Goal: Navigation & Orientation: Find specific page/section

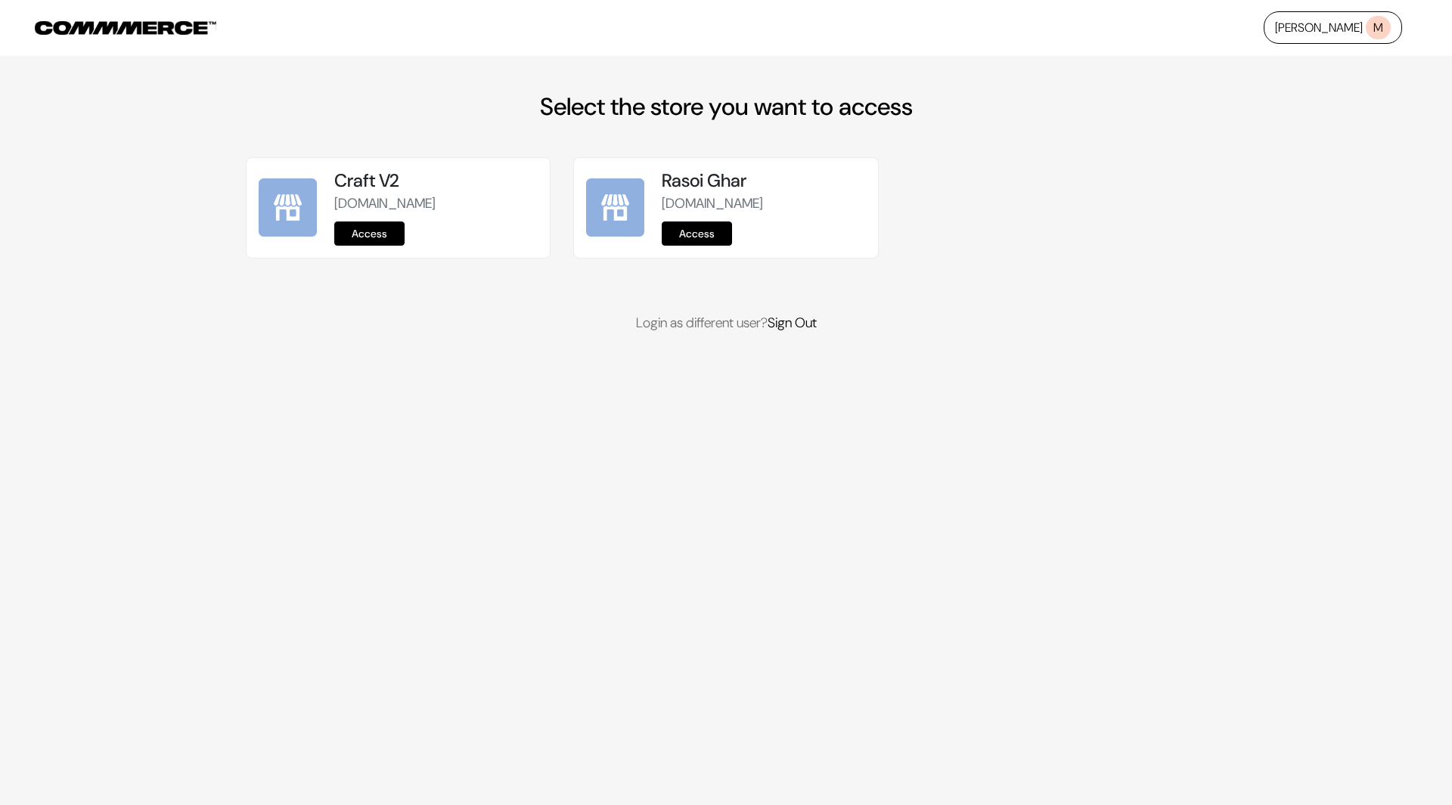
click at [389, 232] on link "Access" at bounding box center [369, 234] width 70 height 24
click at [684, 230] on link "Access" at bounding box center [697, 234] width 70 height 24
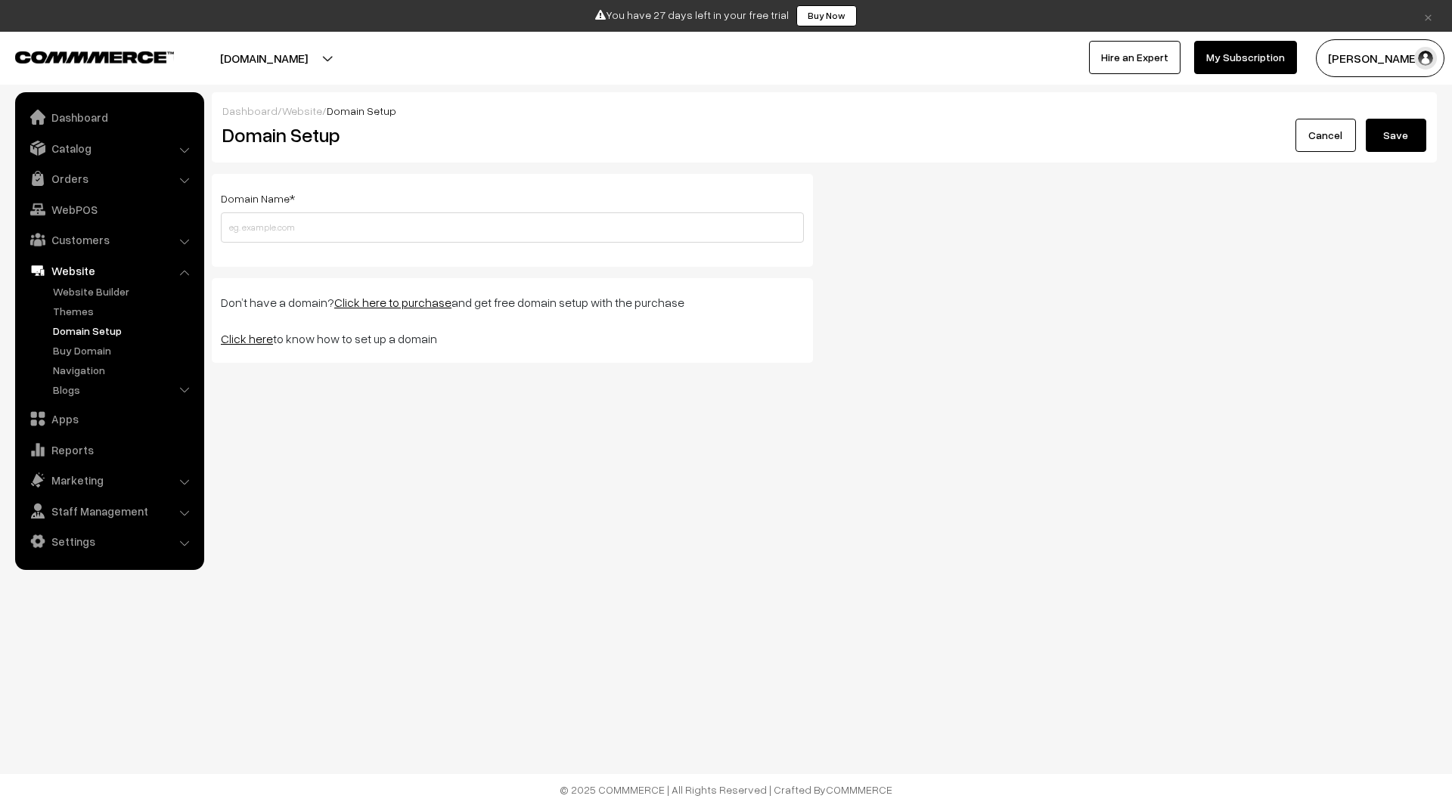
click at [521, 74] on div at bounding box center [357, 58] width 715 height 38
click at [1366, 54] on button "Mayank Craft" at bounding box center [1380, 58] width 129 height 38
click at [1200, 108] on div "Dashboard / Website / Domain Setup" at bounding box center [824, 111] width 1204 height 16
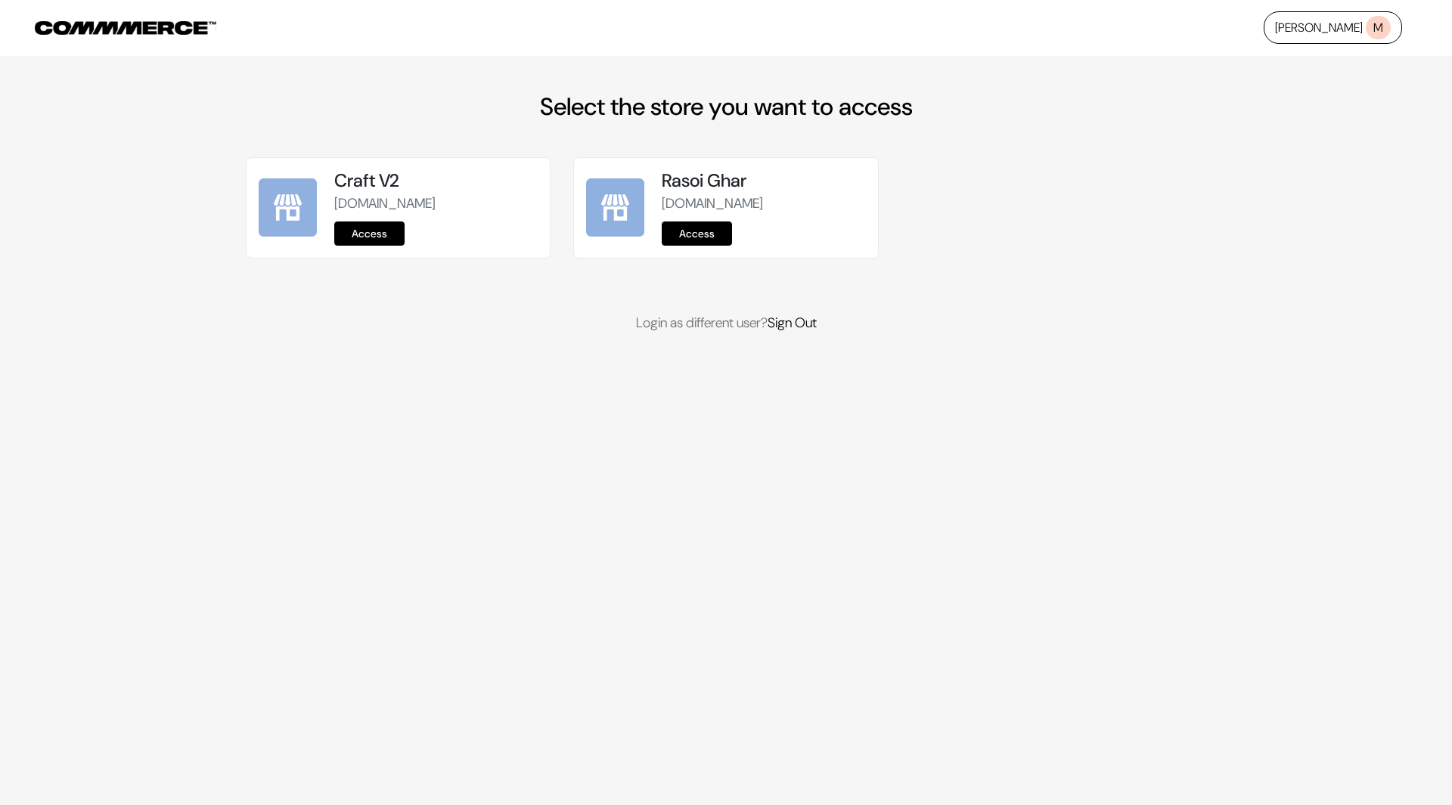
click at [371, 229] on link "Access" at bounding box center [369, 234] width 70 height 24
